Goal: Task Accomplishment & Management: Use online tool/utility

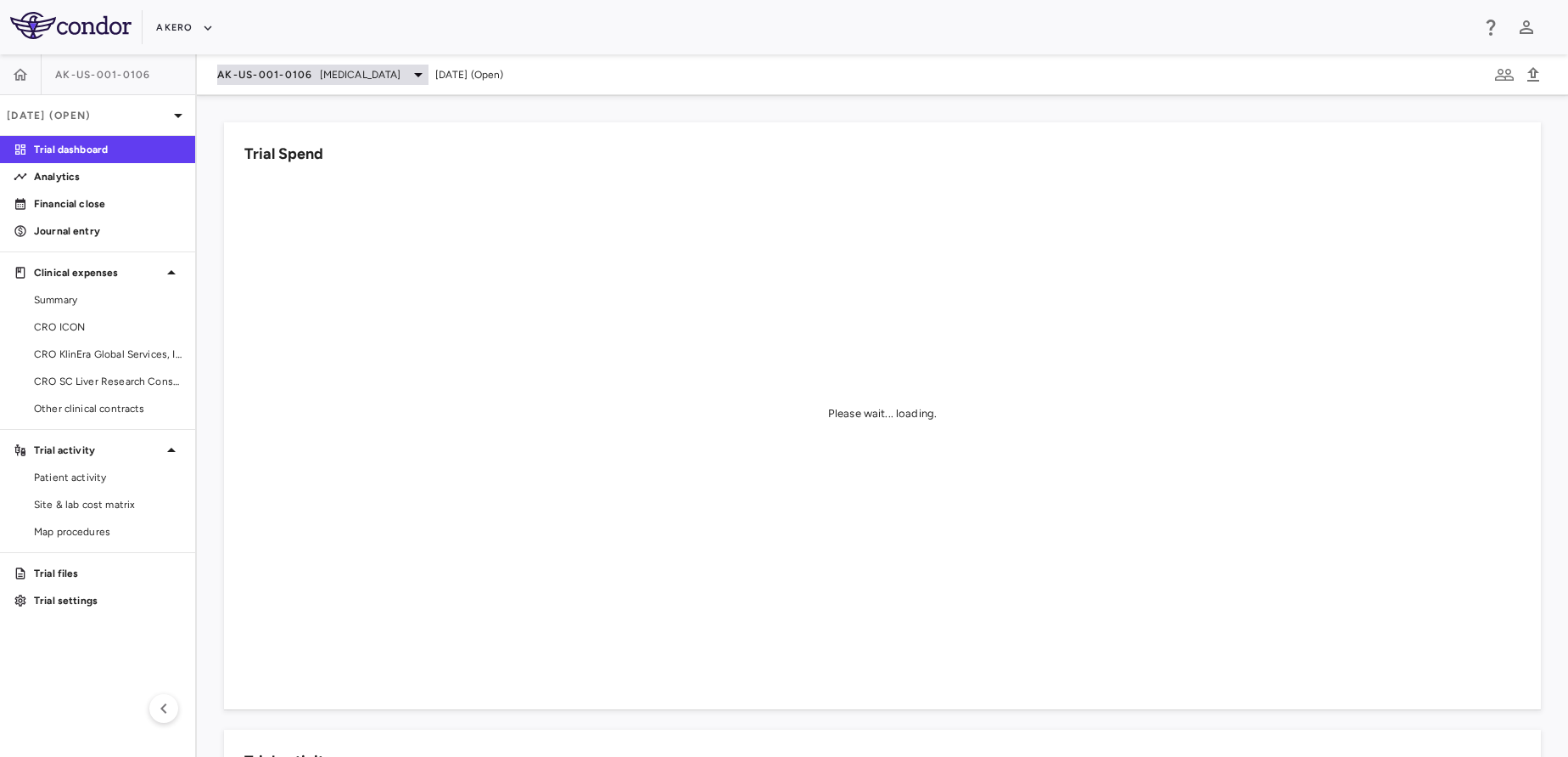
click at [299, 70] on span "AK-US-001-0106" at bounding box center [266, 75] width 96 height 14
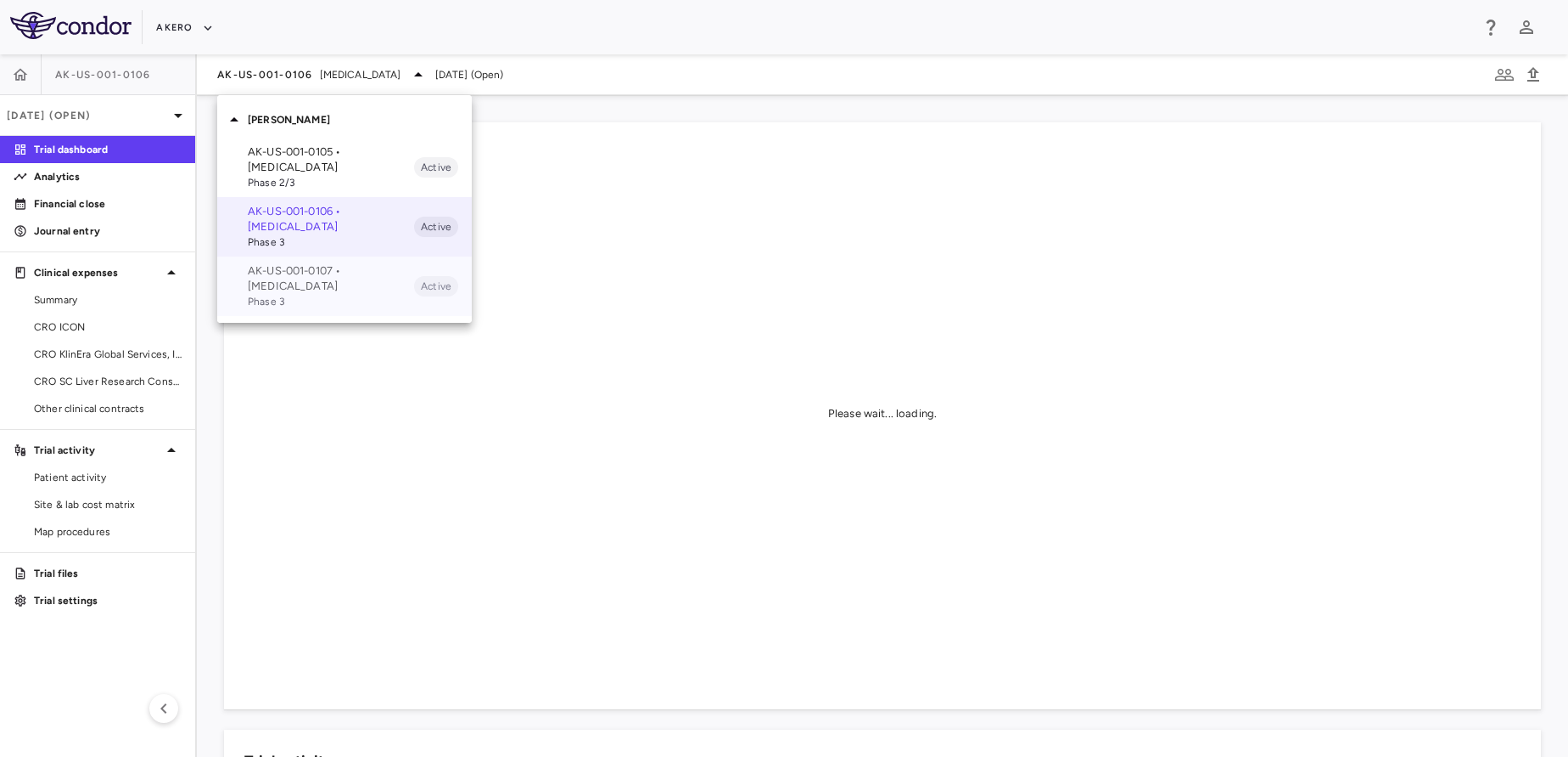
click at [305, 307] on span "Phase 3" at bounding box center [331, 301] width 166 height 16
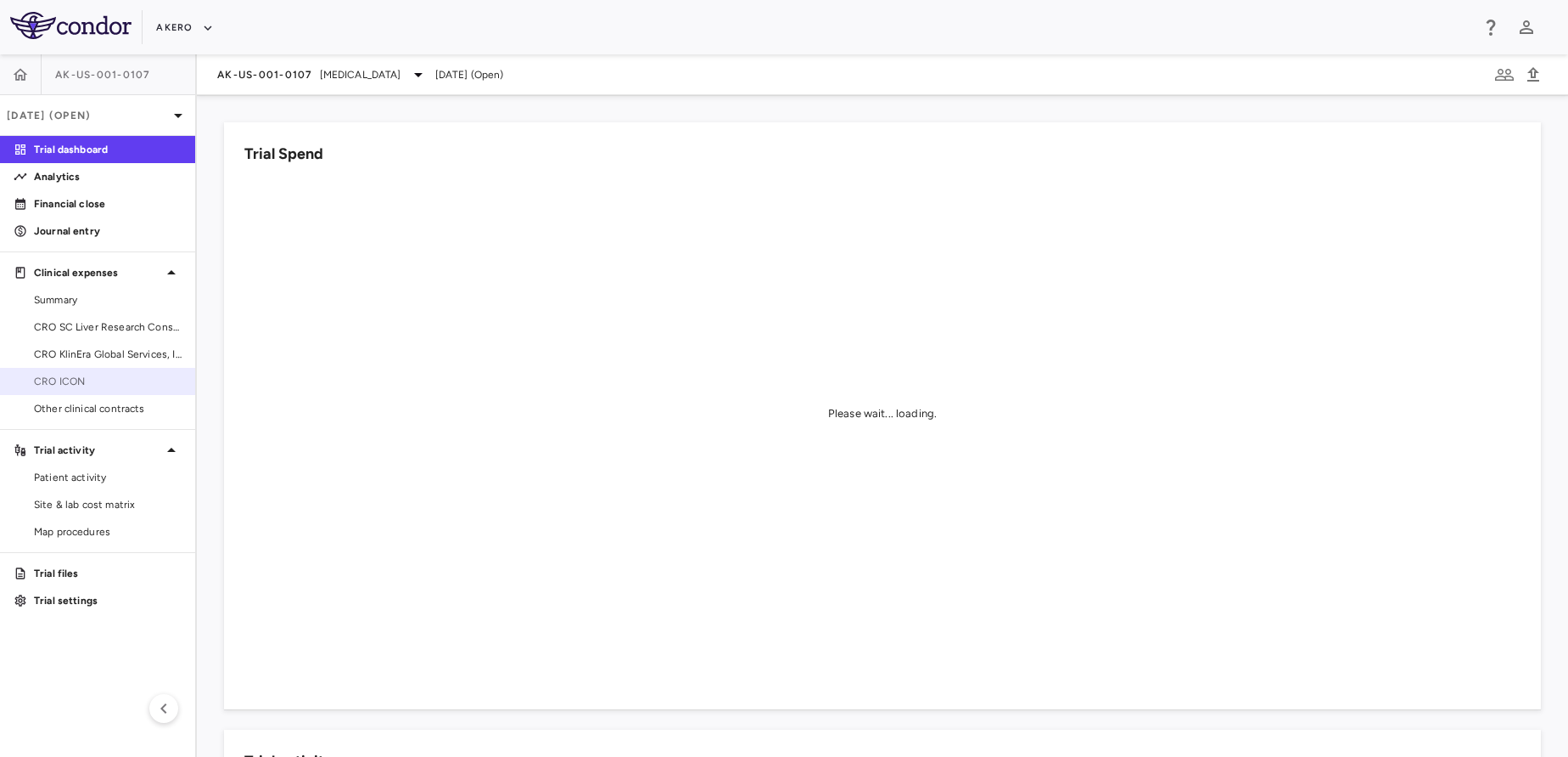
click at [103, 390] on link "CRO ICON" at bounding box center [98, 381] width 195 height 25
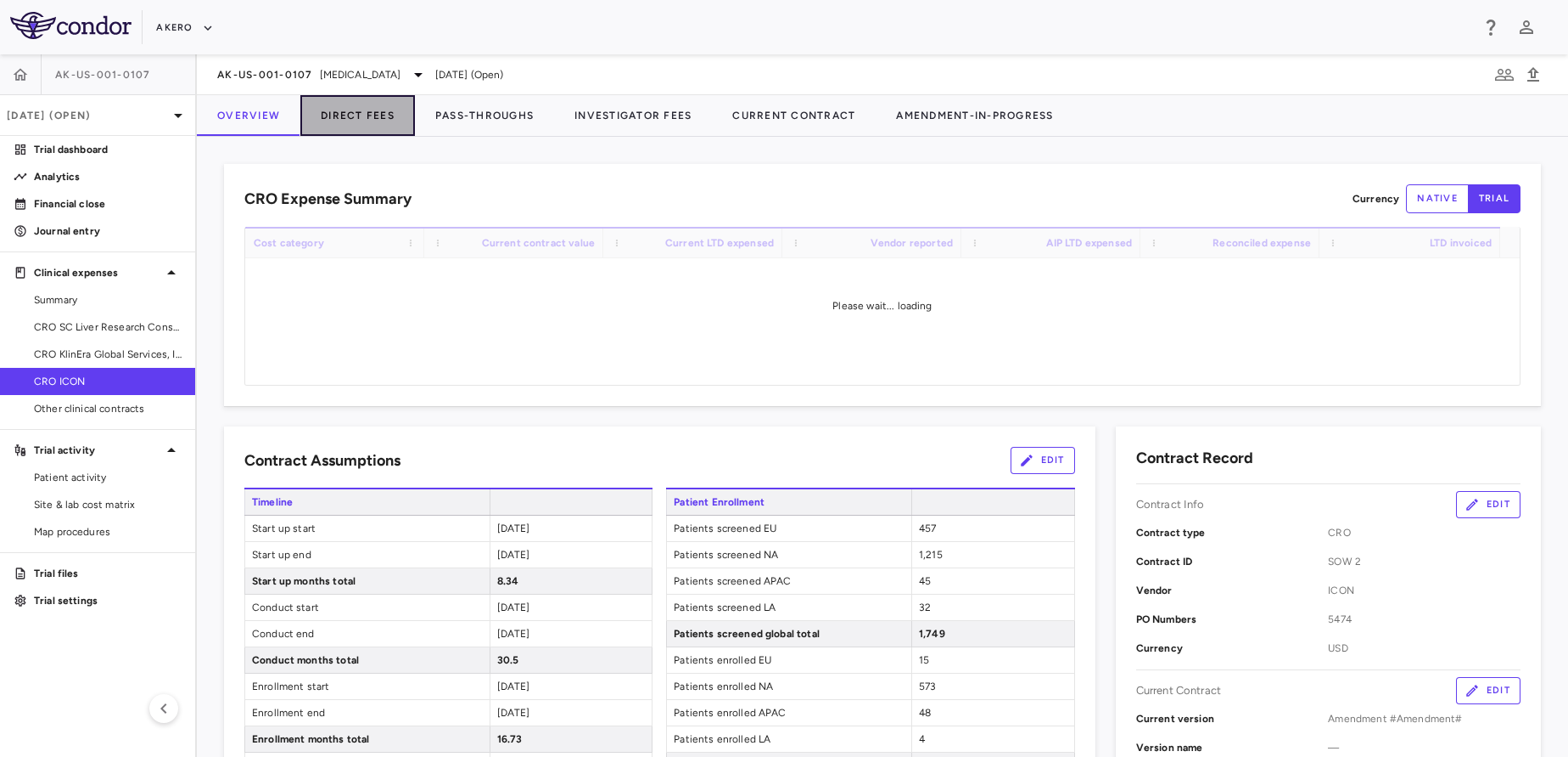
click at [342, 106] on button "Direct Fees" at bounding box center [358, 115] width 115 height 41
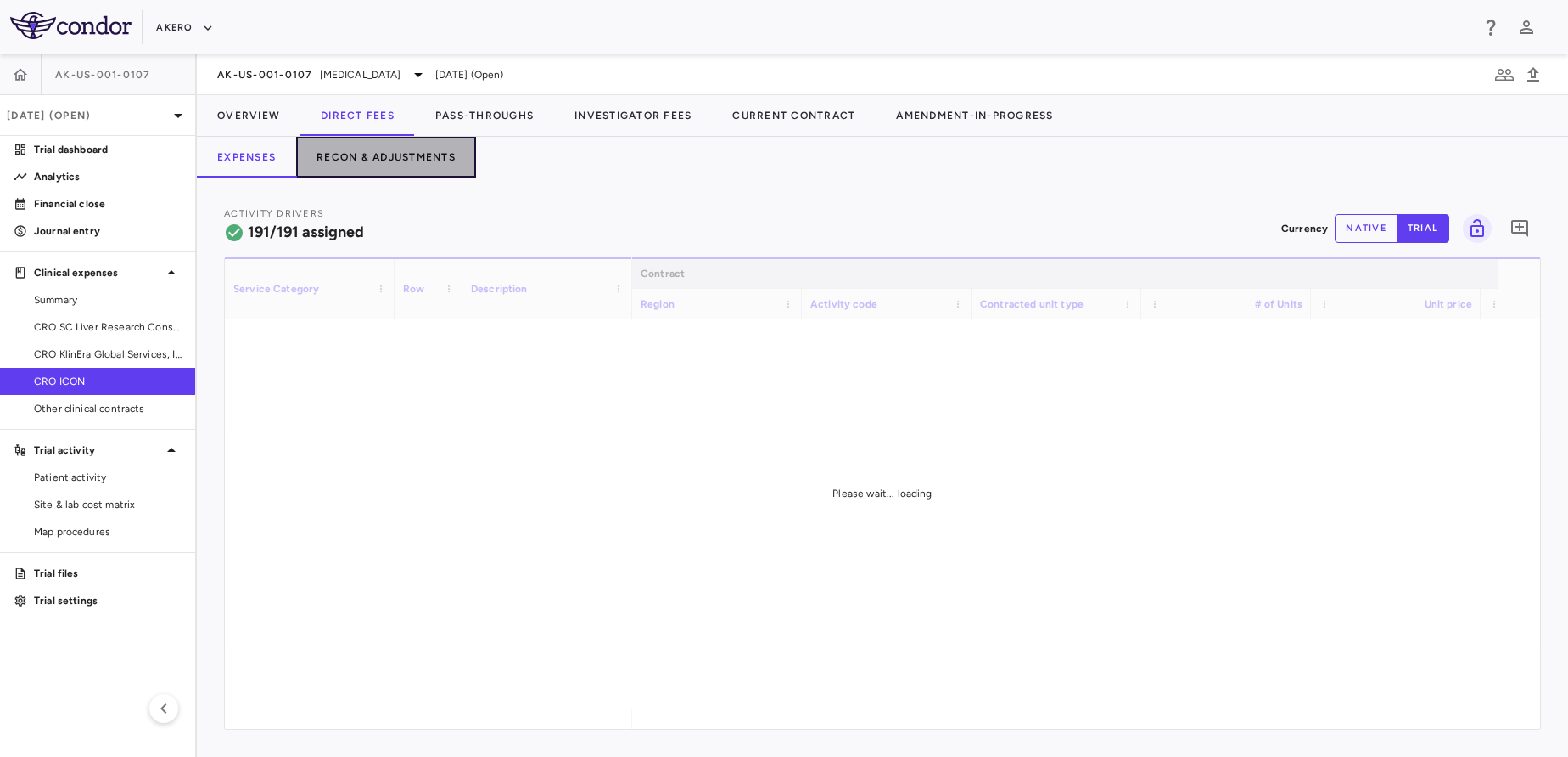
click at [355, 162] on button "Recon & Adjustments" at bounding box center [386, 157] width 180 height 41
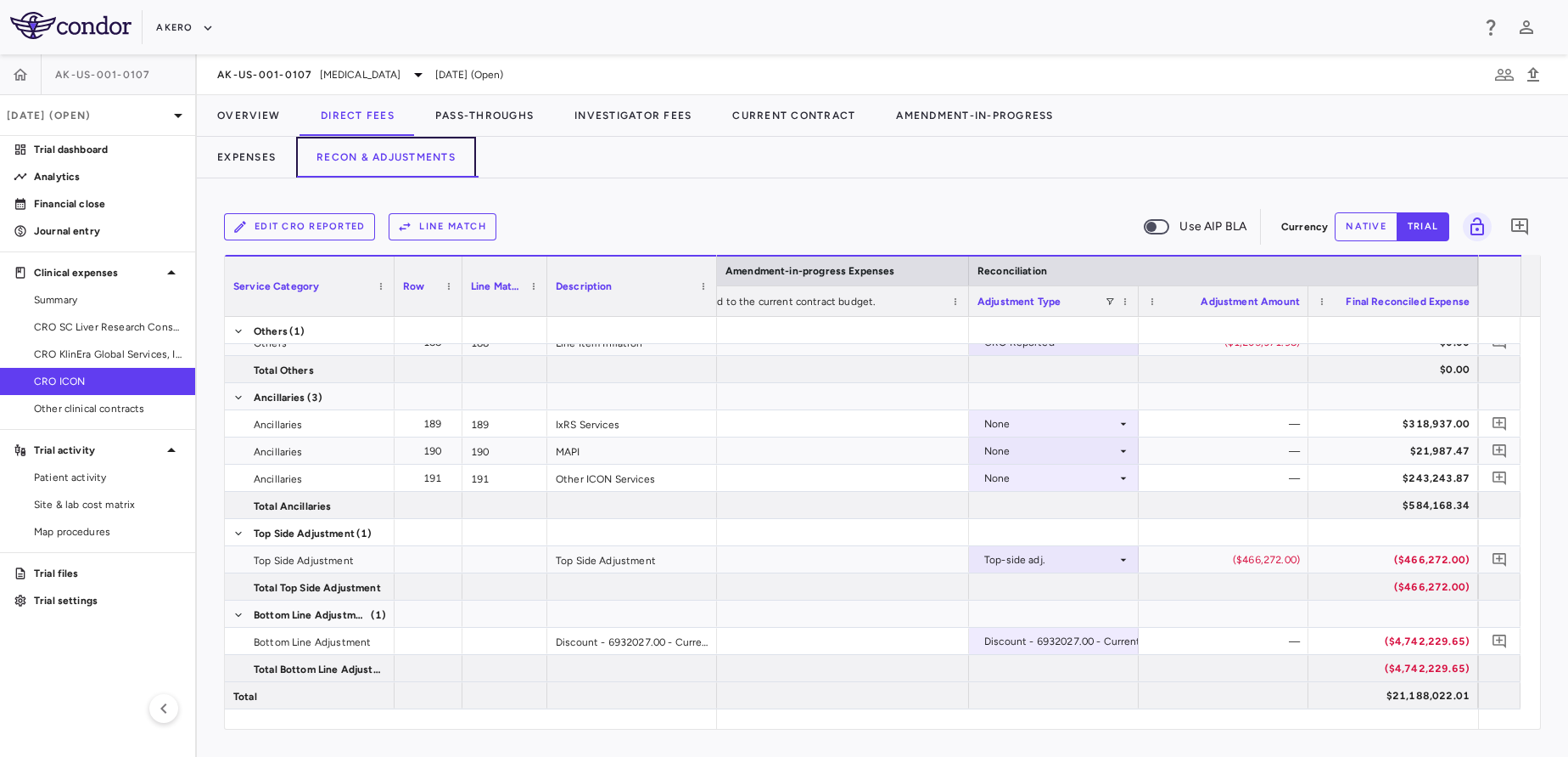
scroll to position [0, 2998]
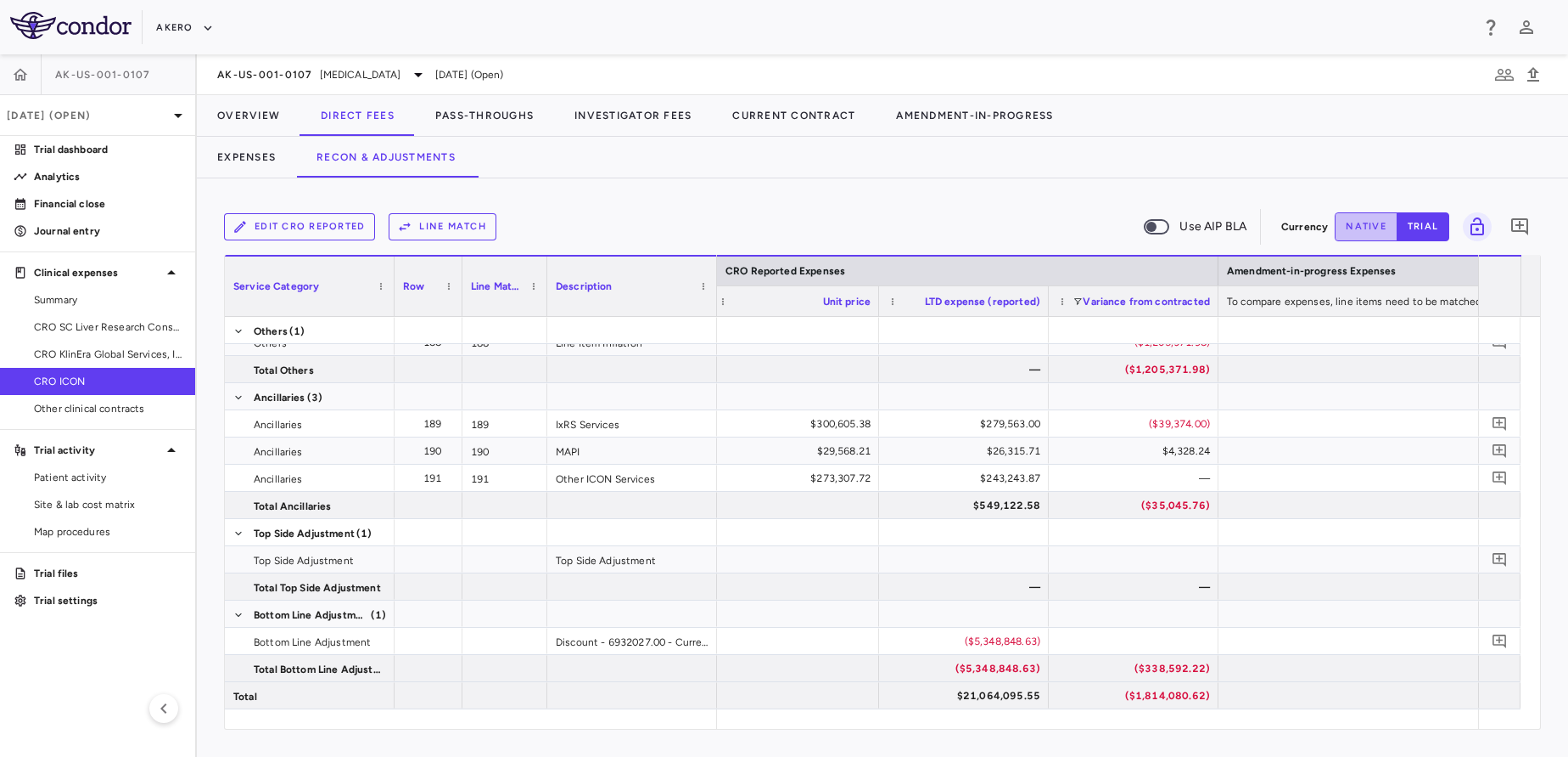
click at [1362, 229] on button "native" at bounding box center [1366, 226] width 63 height 29
type button "native"
click at [1006, 636] on div "($5,348,848.63)" at bounding box center [967, 640] width 146 height 27
type input "**********"
click at [401, 82] on span "[MEDICAL_DATA]" at bounding box center [360, 75] width 82 height 16
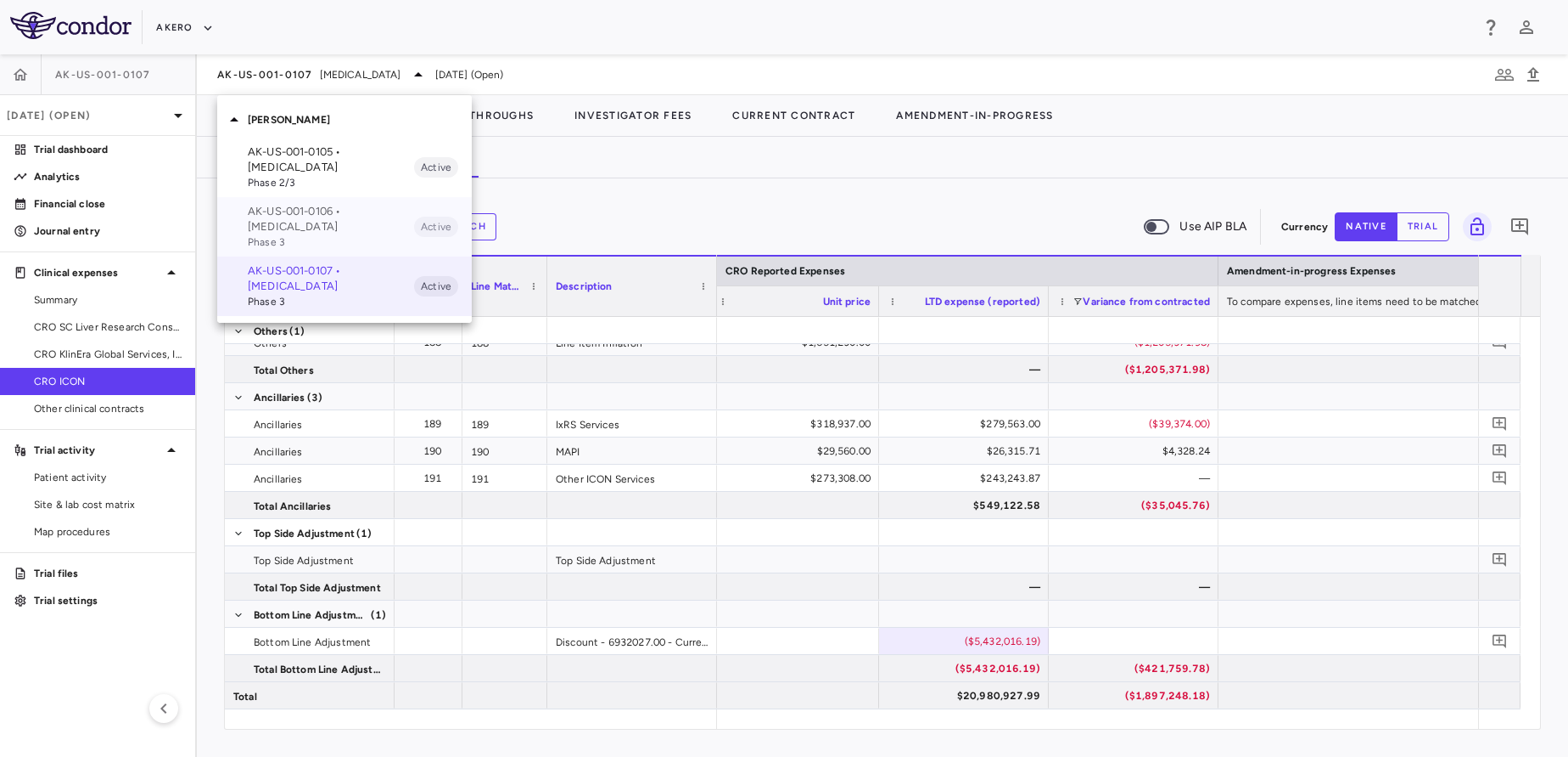
click at [341, 212] on p "AK-US-001-0106 • [MEDICAL_DATA]" at bounding box center [331, 219] width 166 height 30
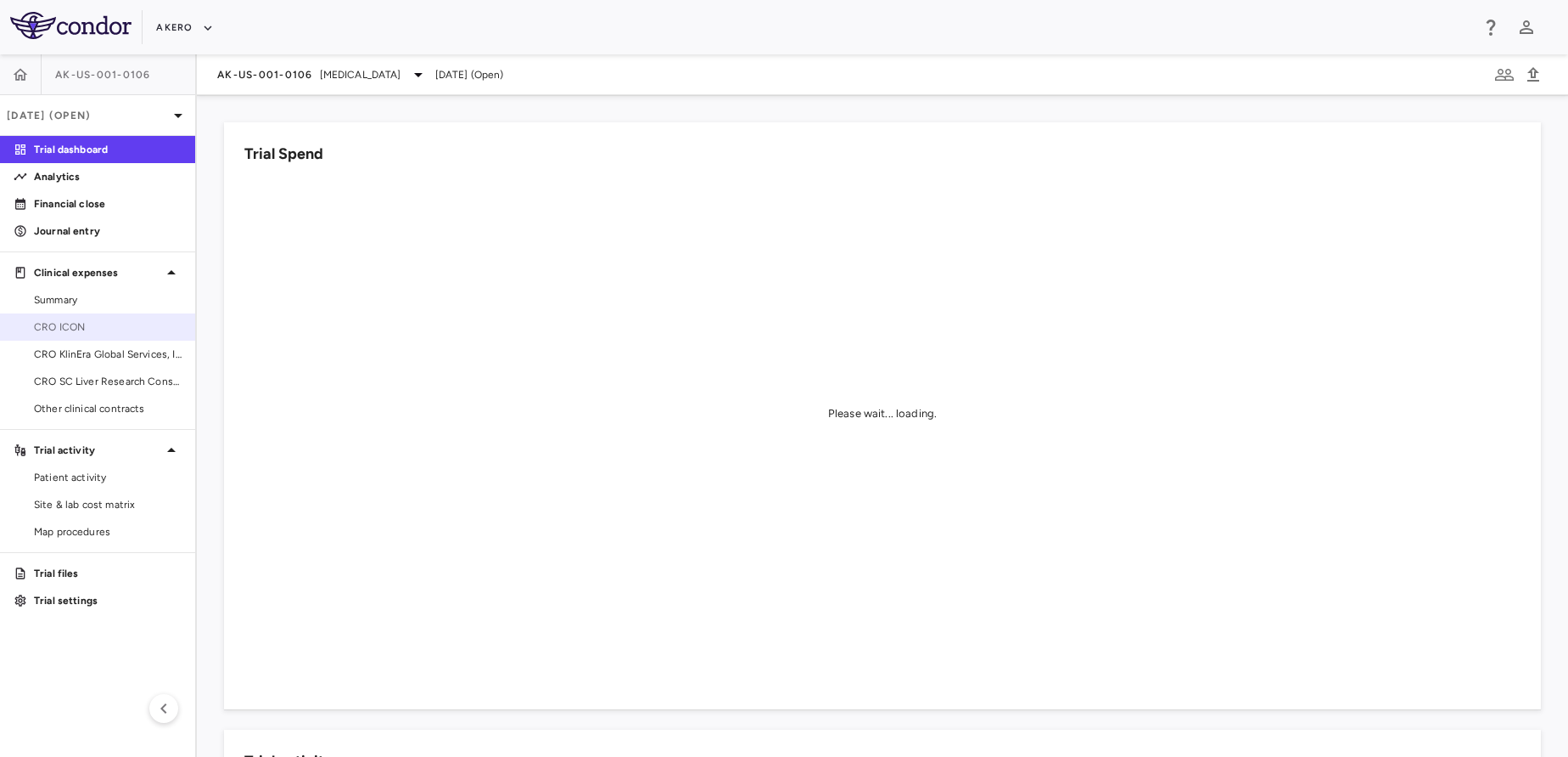
click at [81, 326] on span "CRO ICON" at bounding box center [108, 328] width 148 height 16
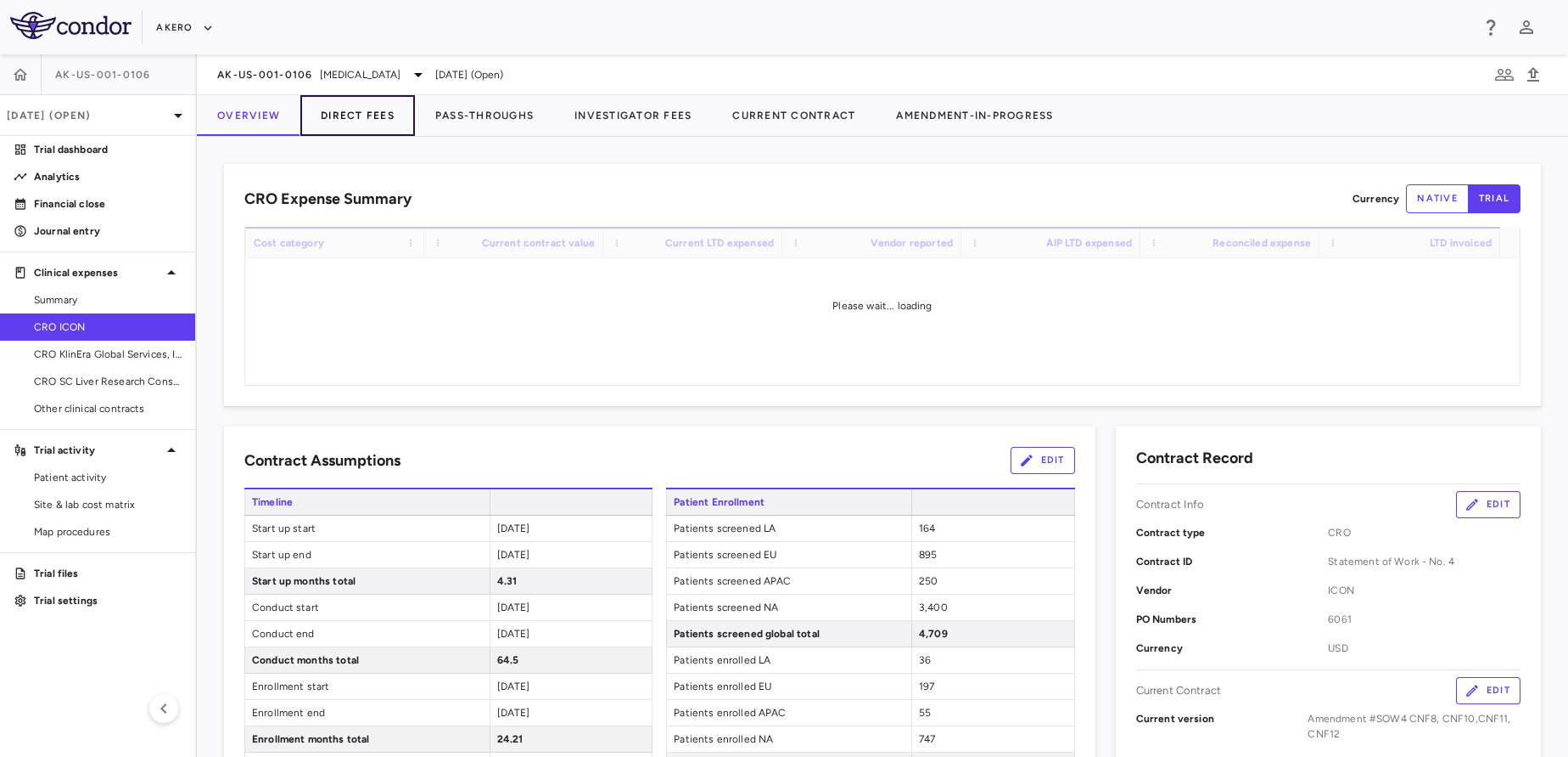
click at [377, 127] on button "Direct Fees" at bounding box center [358, 115] width 115 height 41
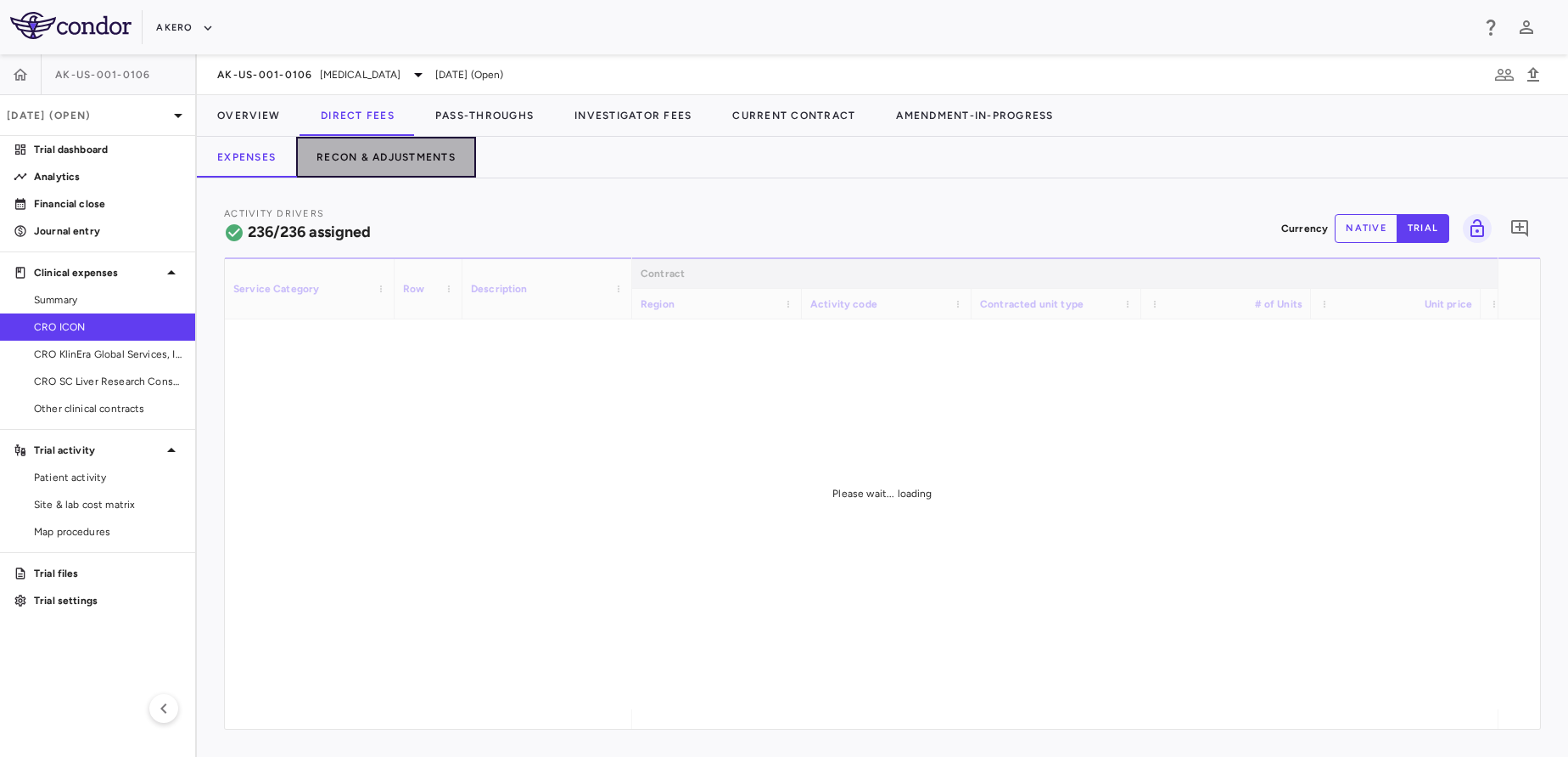
click at [420, 153] on button "Recon & Adjustments" at bounding box center [386, 157] width 180 height 41
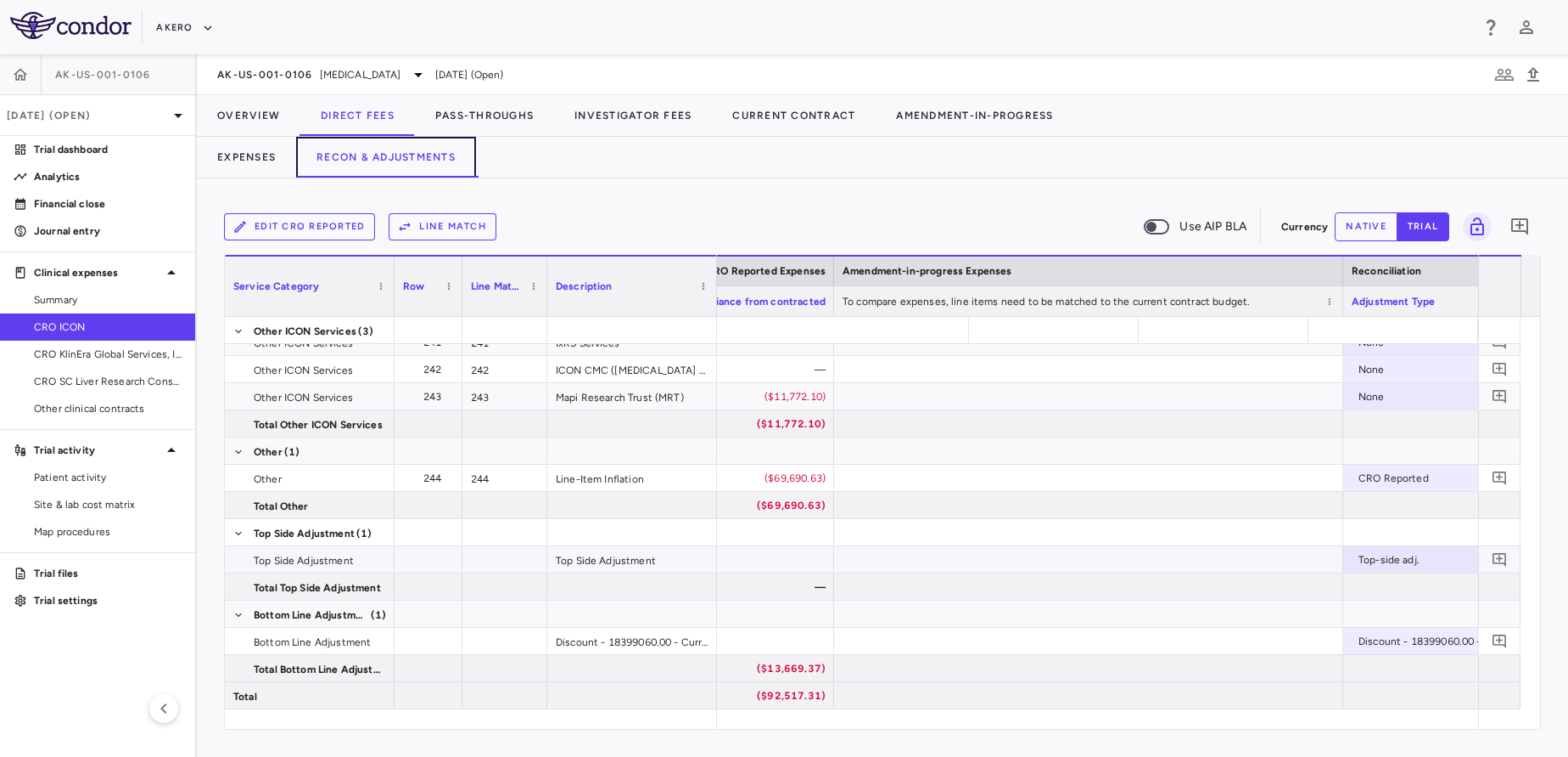
scroll to position [0, 3065]
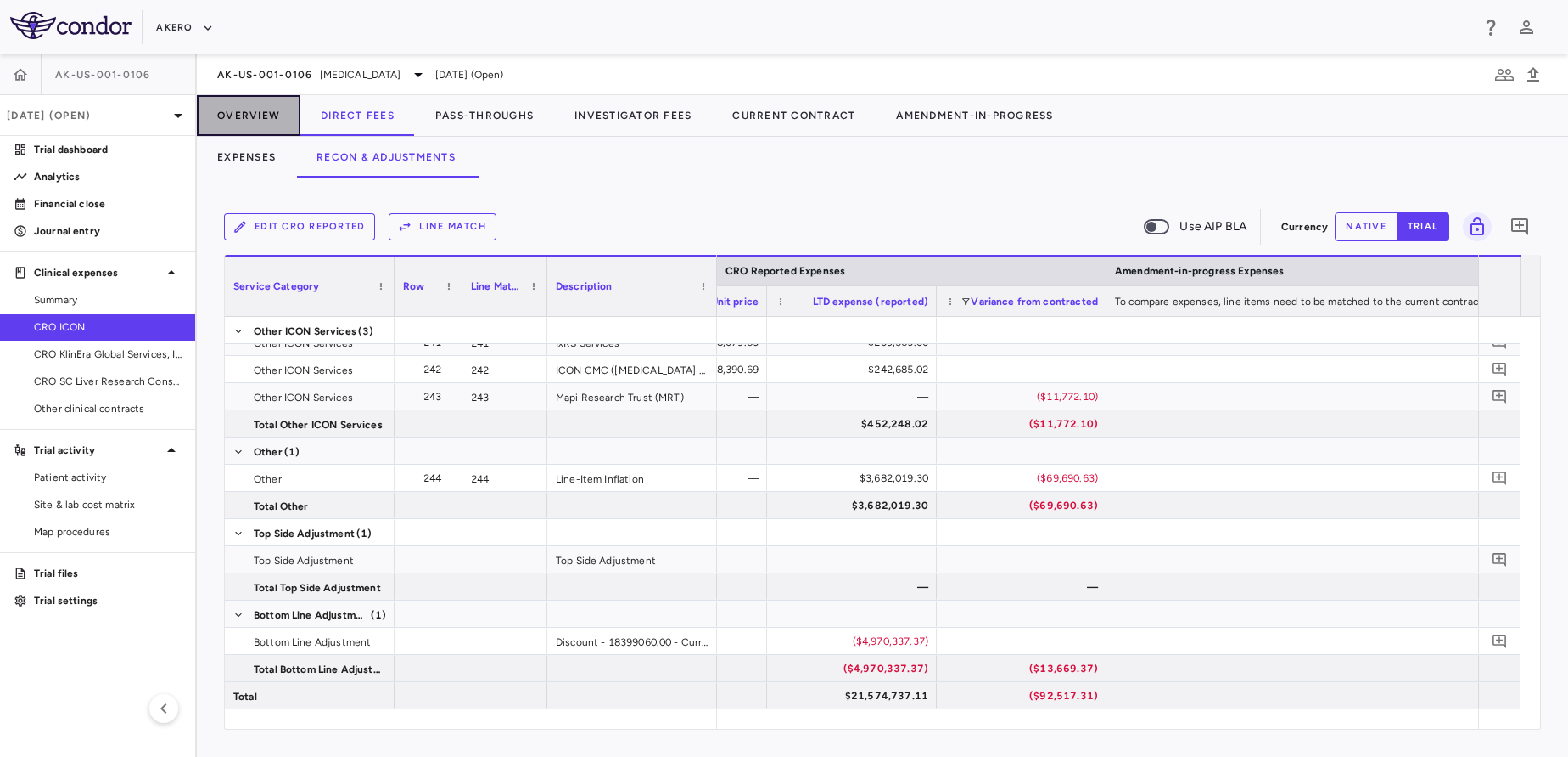
click at [255, 119] on button "Overview" at bounding box center [248, 115] width 104 height 41
